Goal: Find specific page/section: Find specific page/section

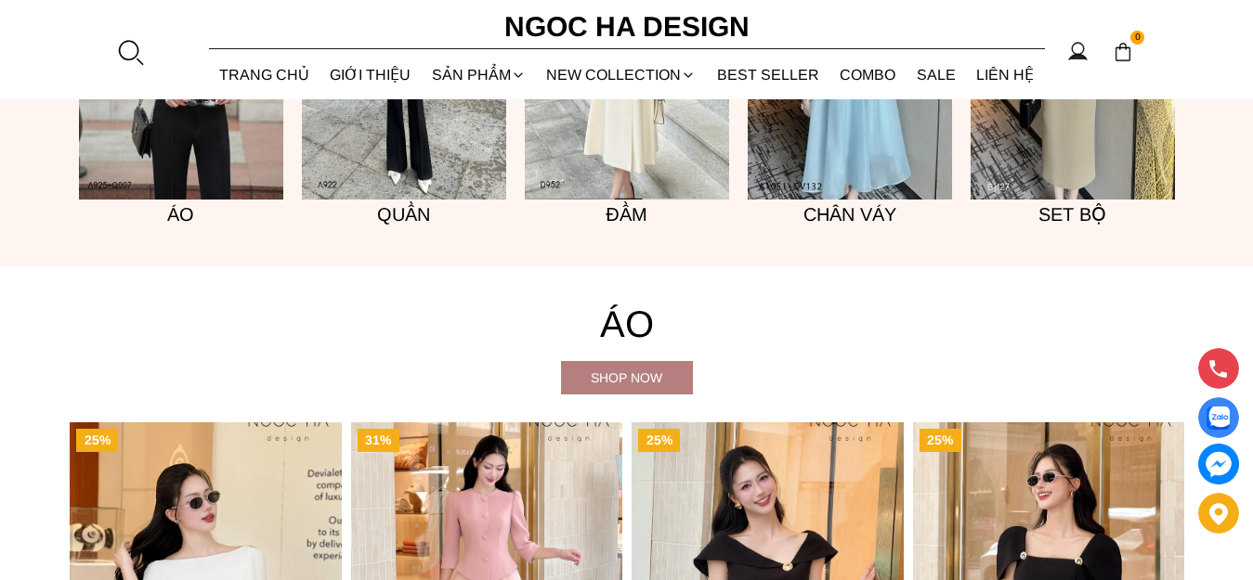
scroll to position [1393, 0]
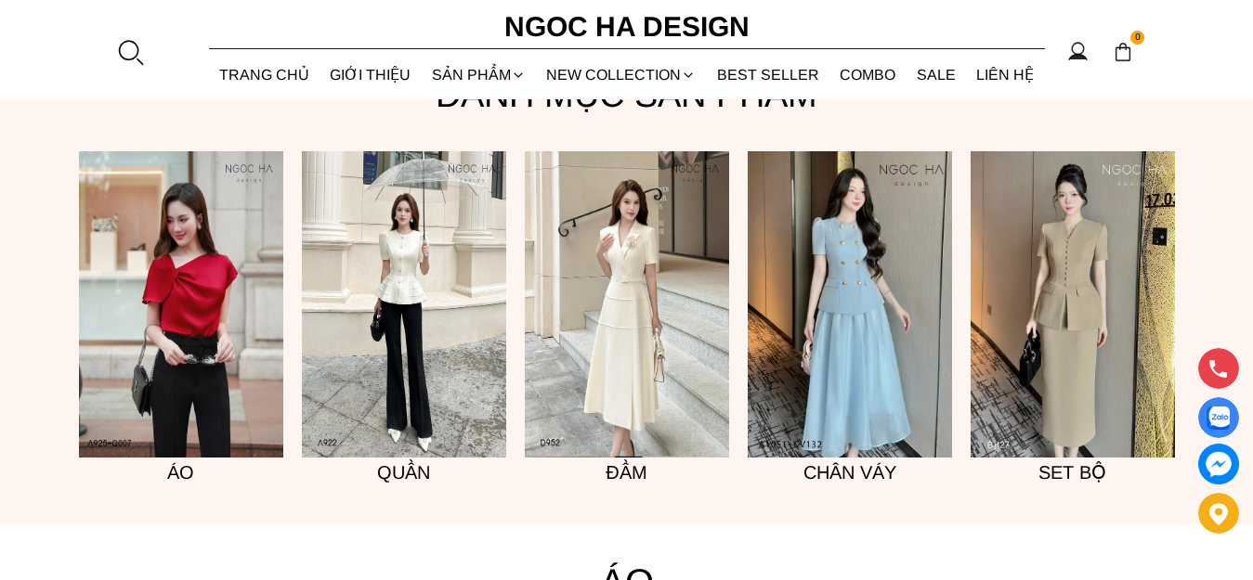
click at [407, 321] on img at bounding box center [404, 304] width 204 height 306
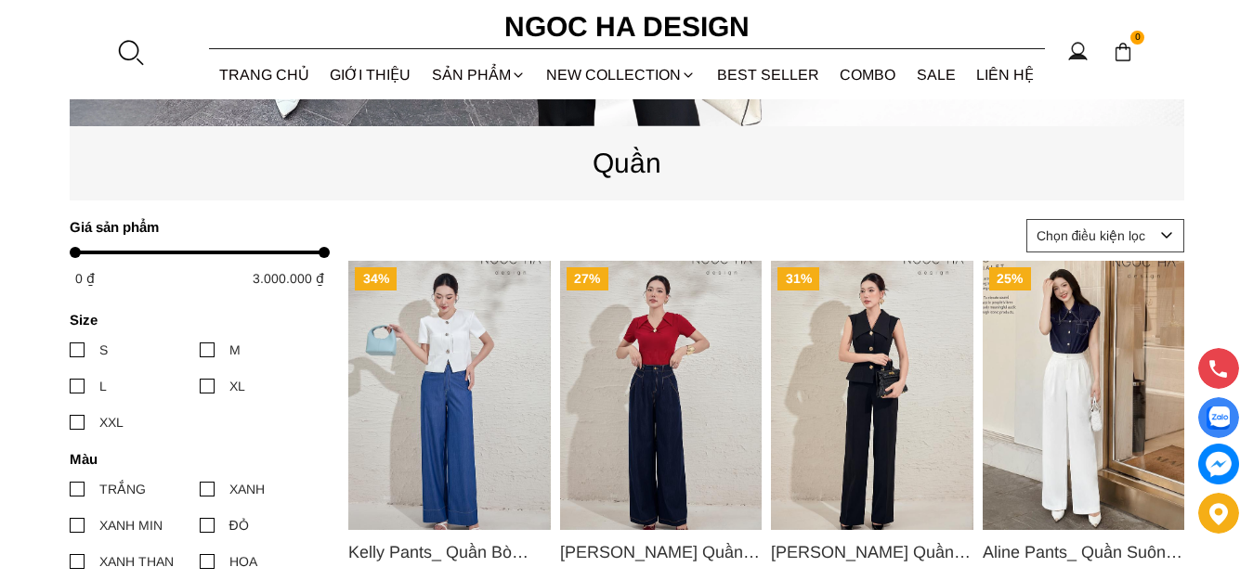
scroll to position [650, 0]
